Goal: Information Seeking & Learning: Understand process/instructions

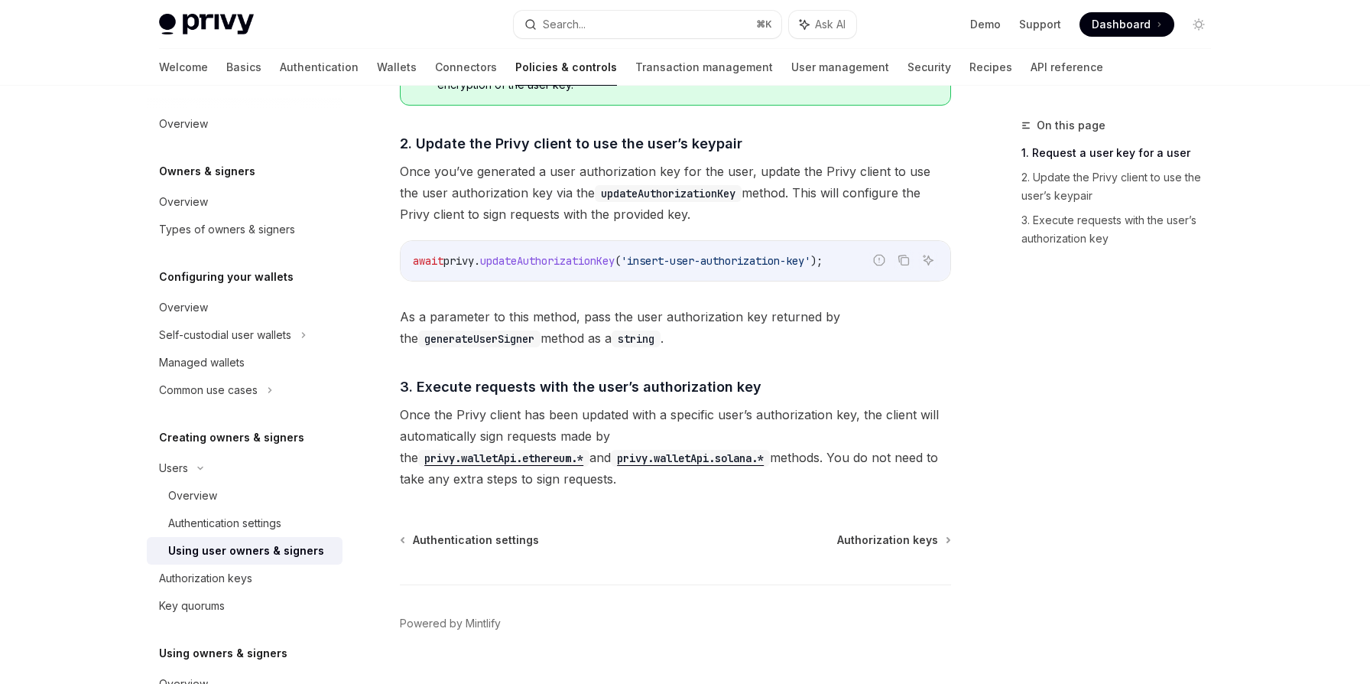
scroll to position [1129, 0]
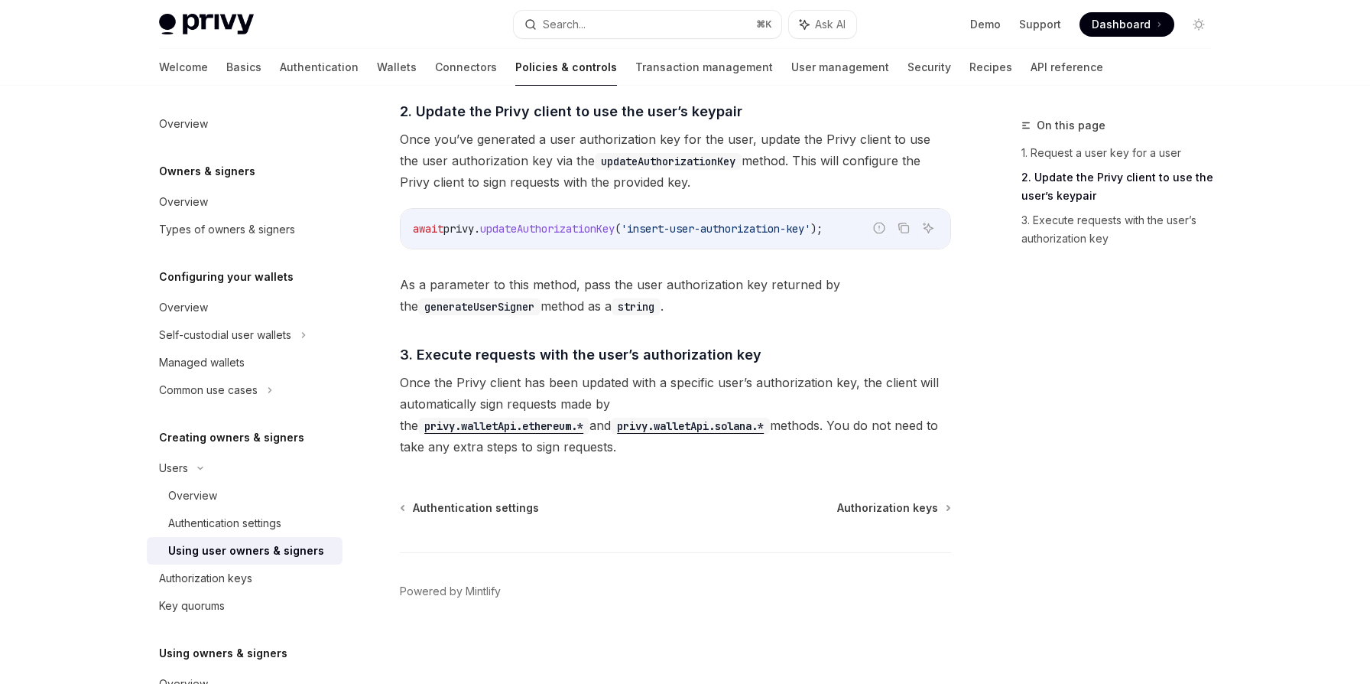
click at [539, 226] on span "updateAuthorizationKey" at bounding box center [547, 229] width 135 height 14
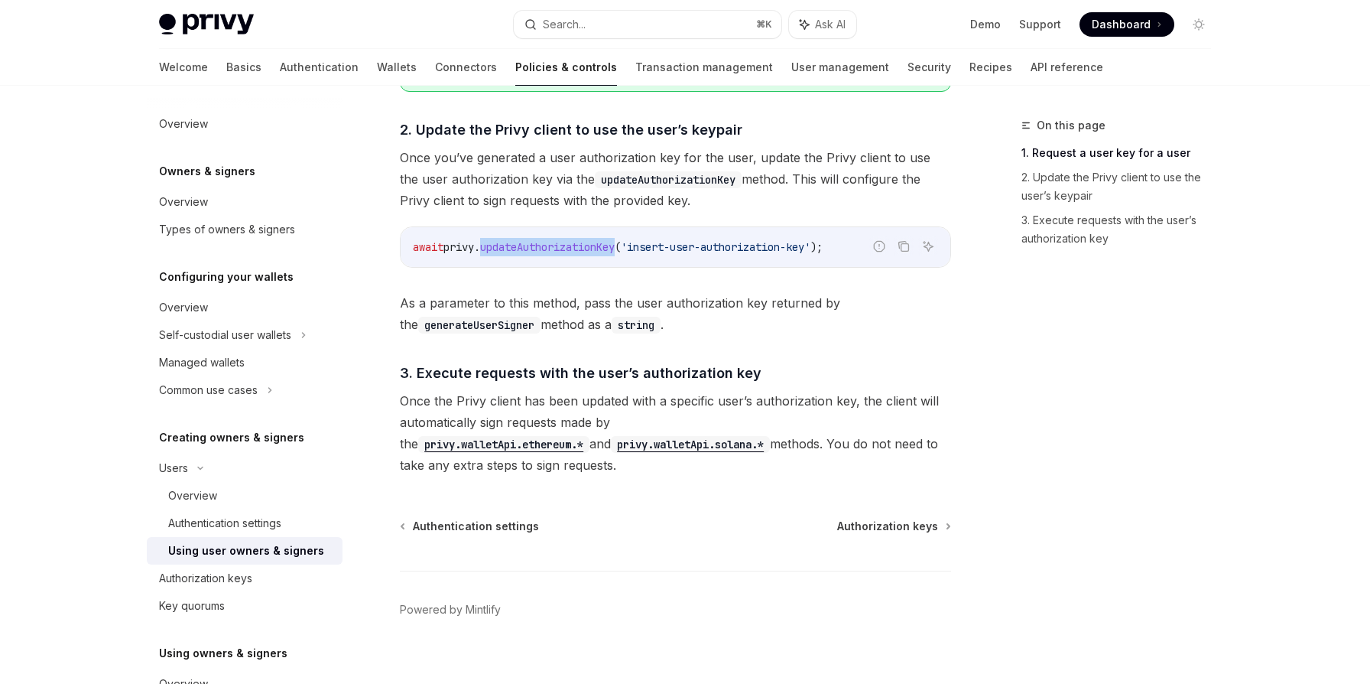
scroll to position [1106, 0]
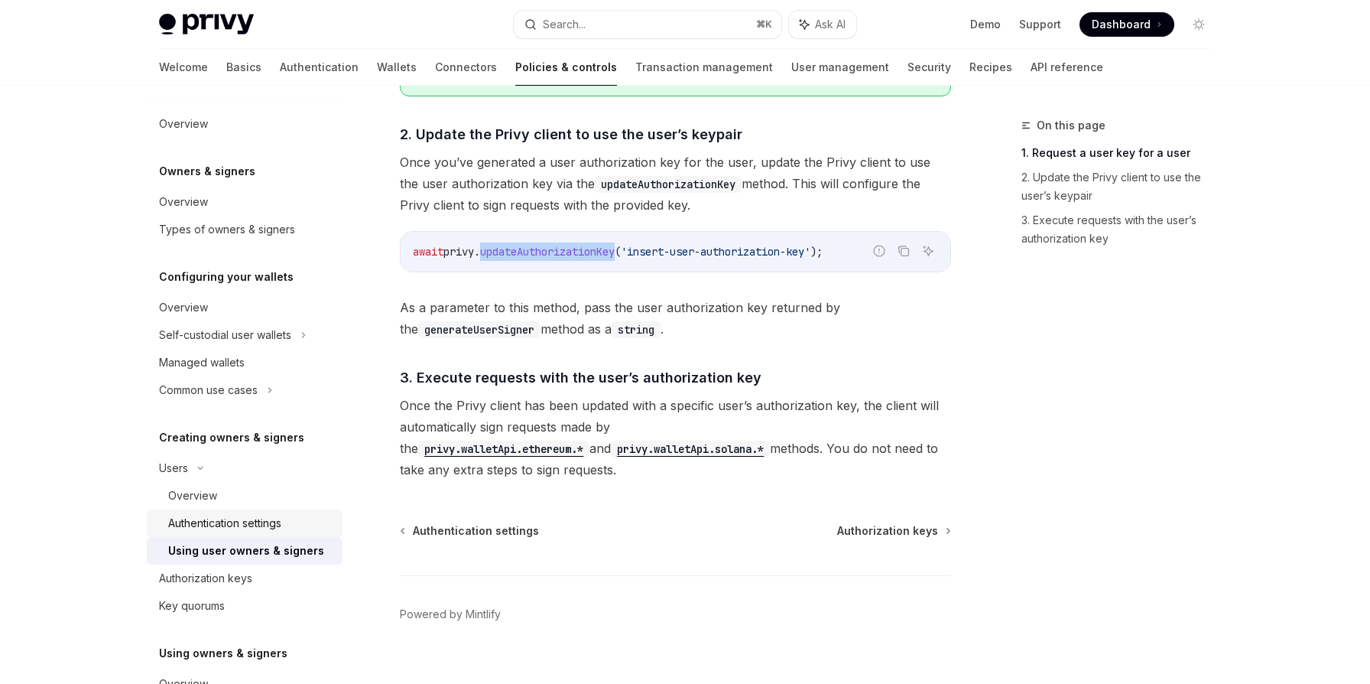
click at [240, 525] on div "Authentication settings" at bounding box center [224, 523] width 113 height 18
type textarea "*"
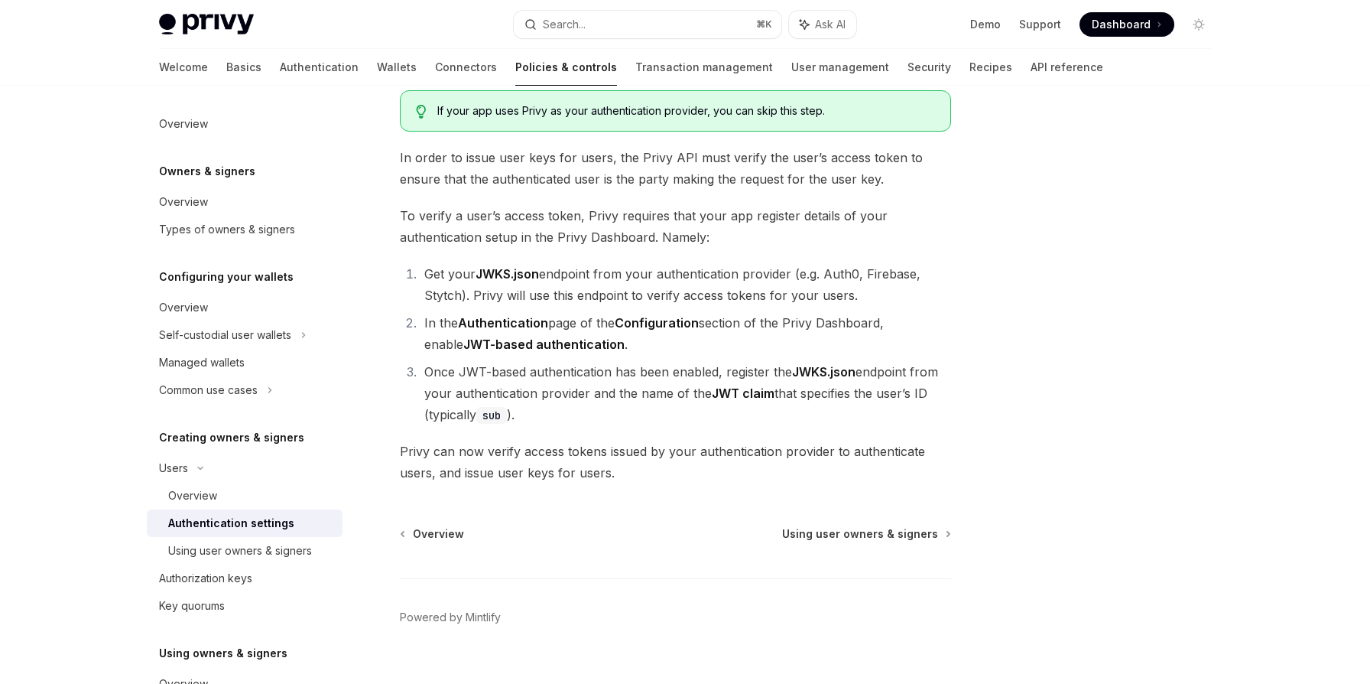
scroll to position [129, 0]
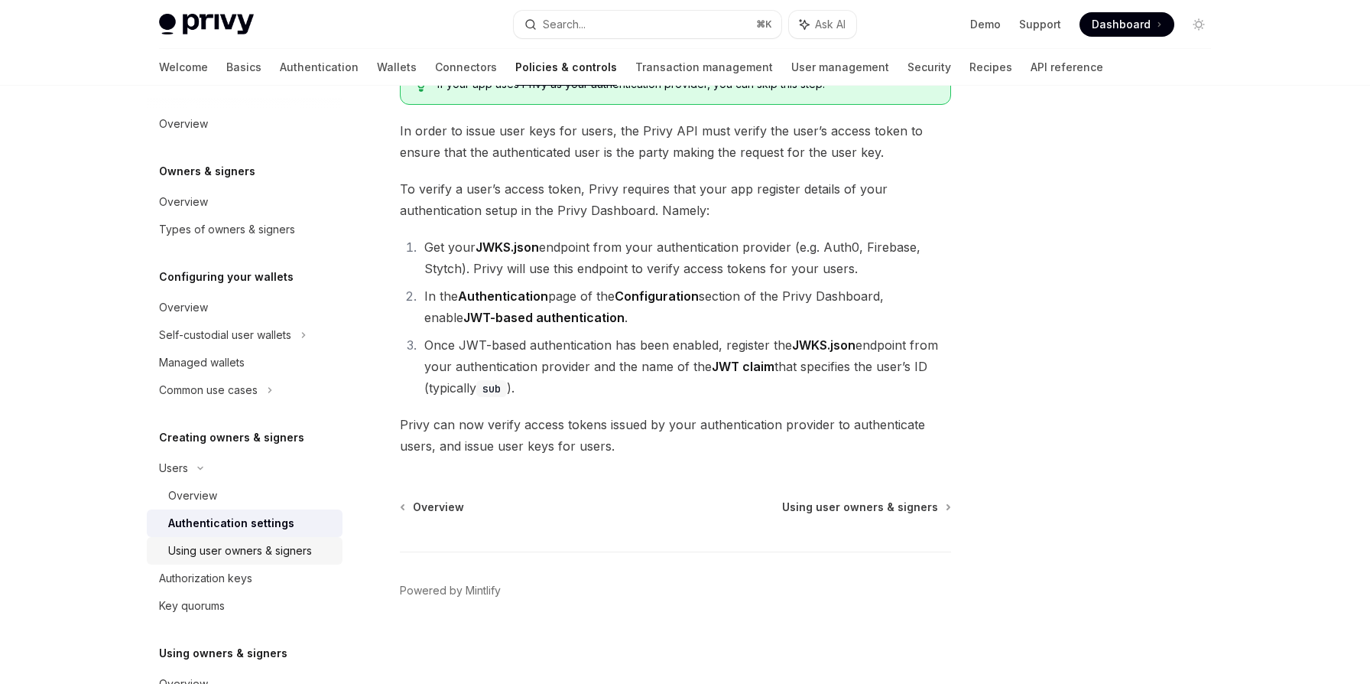
click at [219, 546] on div "Using user owners & signers" at bounding box center [240, 550] width 144 height 18
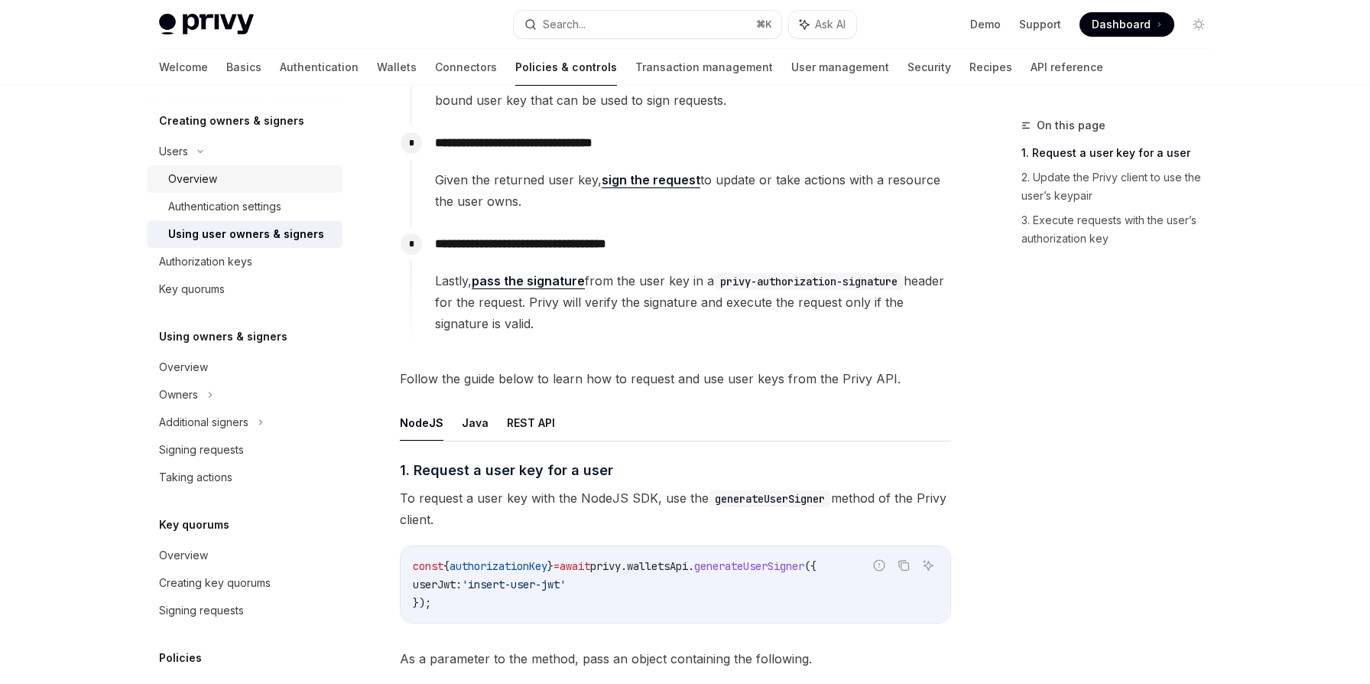
scroll to position [318, 0]
click at [196, 445] on div "Signing requests" at bounding box center [201, 448] width 85 height 18
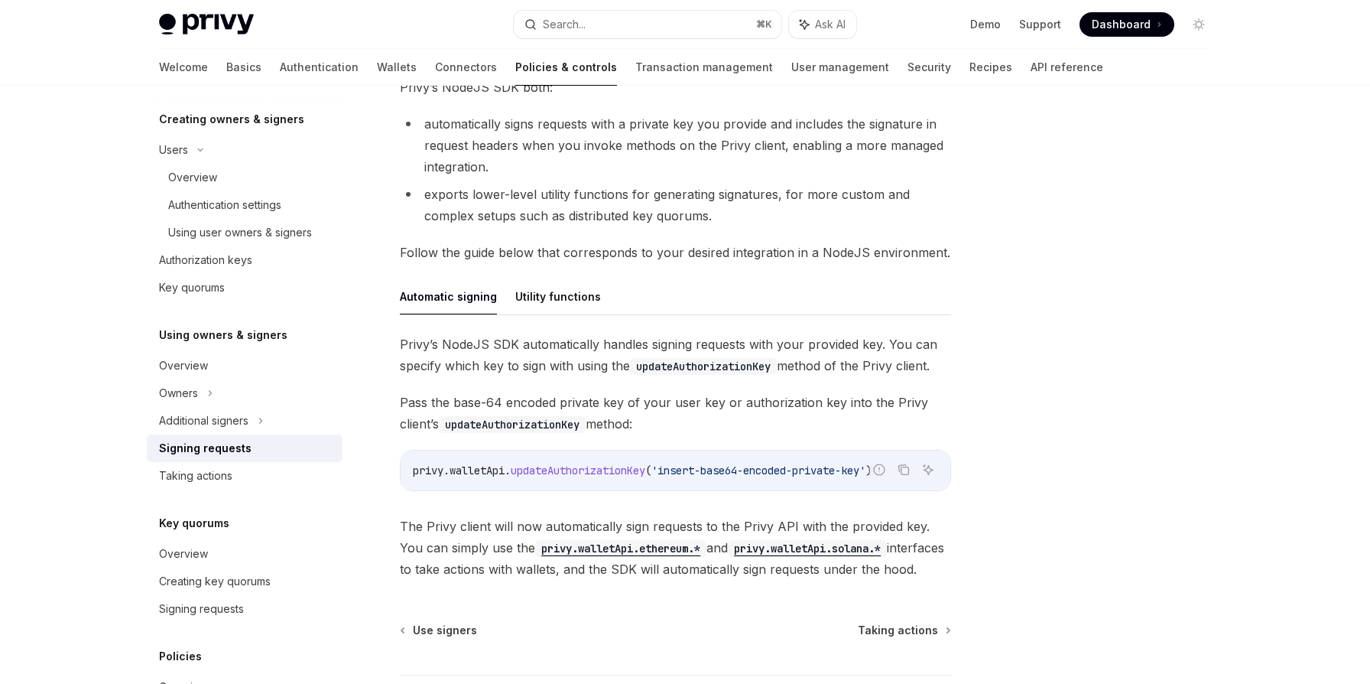
scroll to position [291, 0]
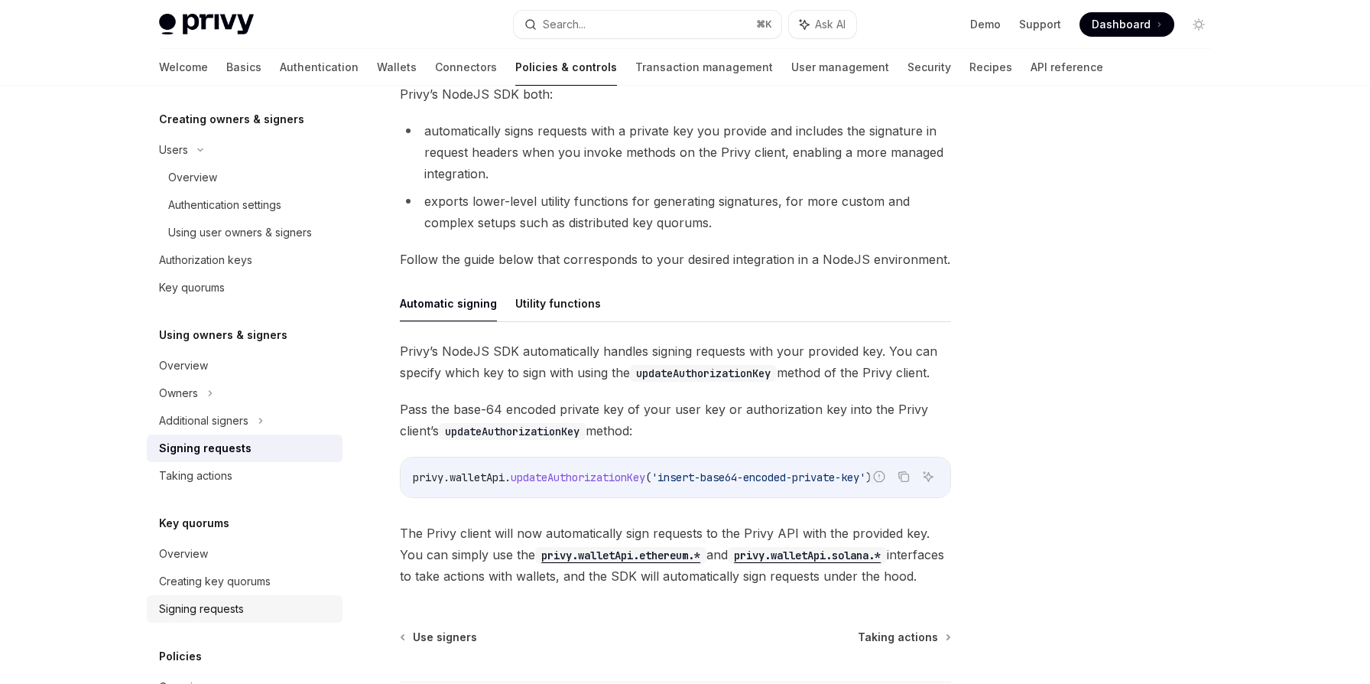
click at [203, 613] on div "Signing requests" at bounding box center [201, 609] width 85 height 18
type textarea "*"
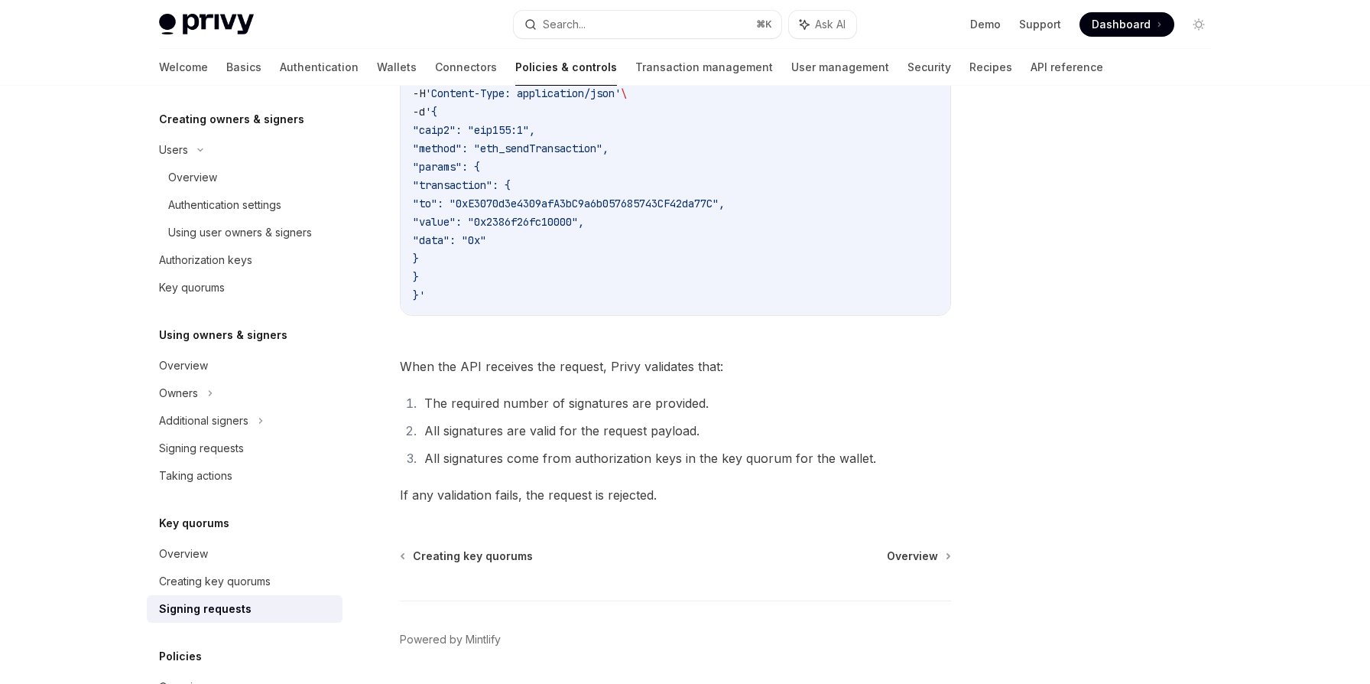
scroll to position [525, 0]
